Goal: Transaction & Acquisition: Subscribe to service/newsletter

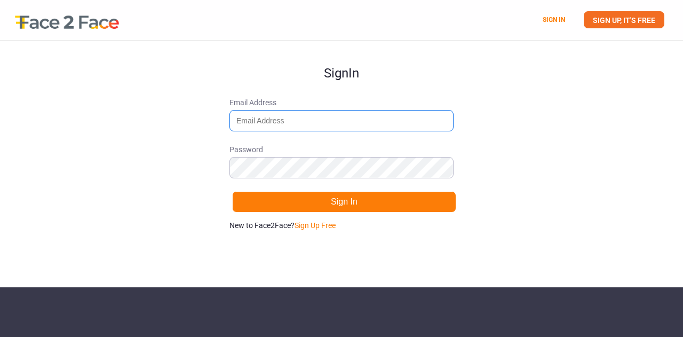
click at [331, 118] on input "Email Address" at bounding box center [341, 120] width 224 height 21
click at [619, 15] on link "SIGN UP, IT'S FREE" at bounding box center [624, 19] width 81 height 17
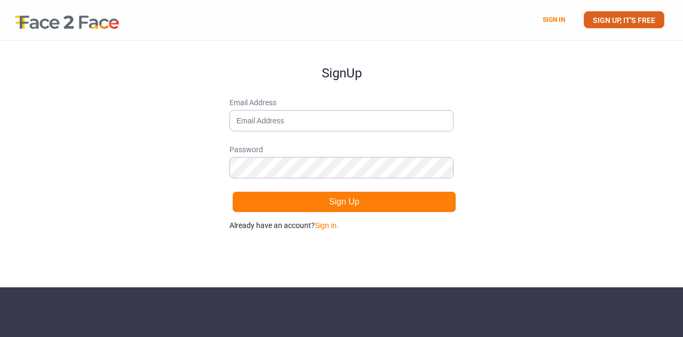
click at [614, 21] on link "SIGN UP, IT'S FREE" at bounding box center [624, 19] width 81 height 17
click at [280, 117] on input "Email Address" at bounding box center [341, 120] width 224 height 21
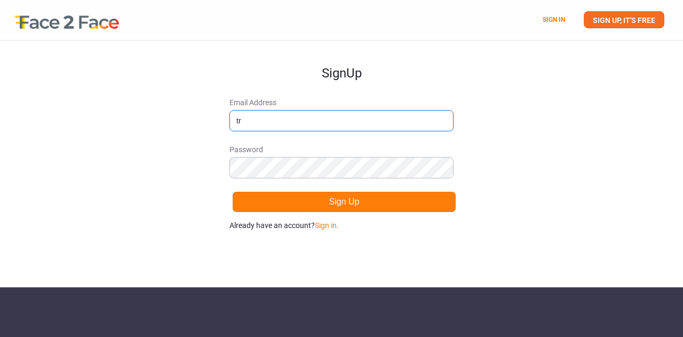
type input "[EMAIL_ADDRESS][DOMAIN_NAME]"
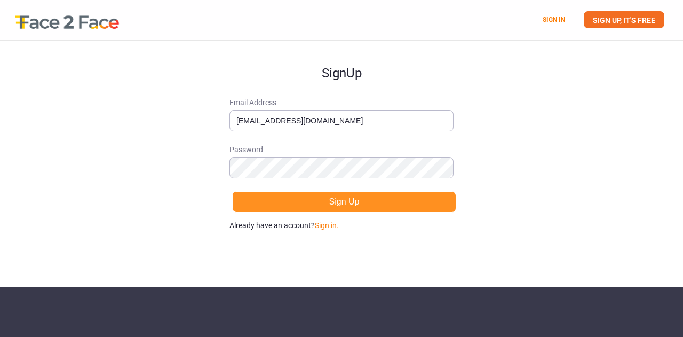
click at [323, 199] on button "Sign Up" at bounding box center [344, 201] width 224 height 21
